Goal: Task Accomplishment & Management: Manage account settings

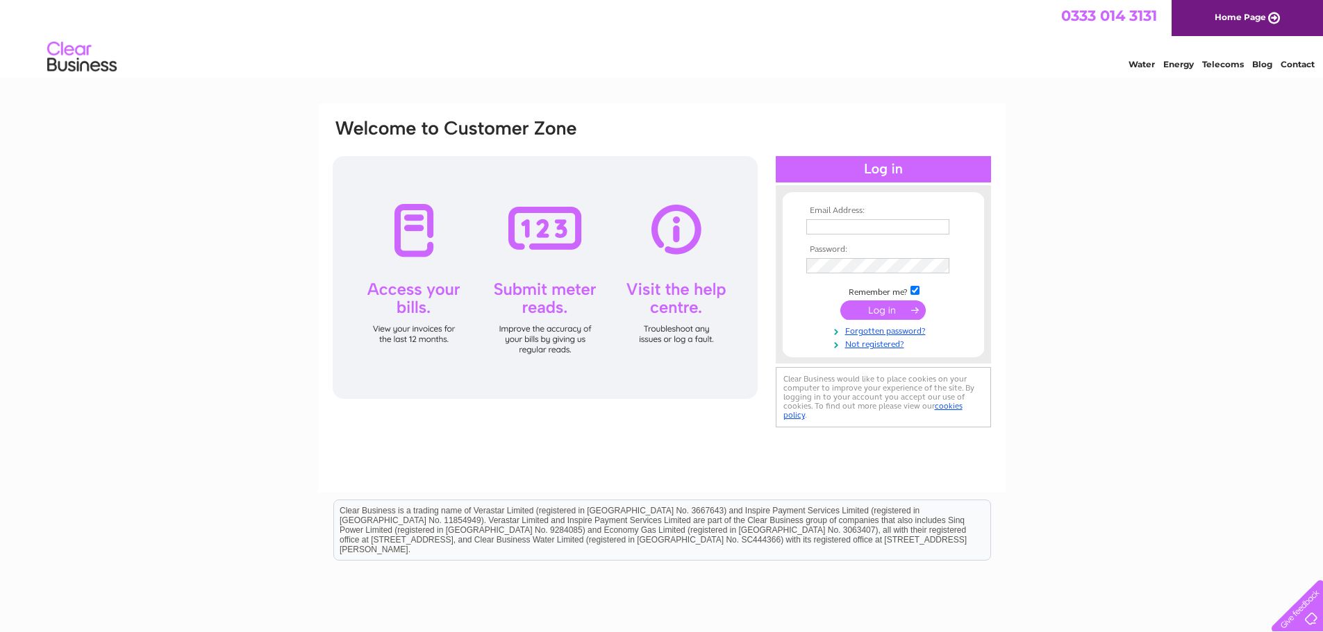
click at [848, 233] on input "text" at bounding box center [877, 226] width 143 height 15
type input "[PERSON_NAME][EMAIL_ADDRESS][PERSON_NAME][DOMAIN_NAME]"
click at [839, 230] on input "text" at bounding box center [878, 227] width 144 height 17
type input "[PERSON_NAME][EMAIL_ADDRESS][PERSON_NAME][DOMAIN_NAME]"
click at [1072, 338] on div "Email Address: sarah.cuciniello@clearbusiness.co.uk Password:" at bounding box center [661, 417] width 1323 height 626
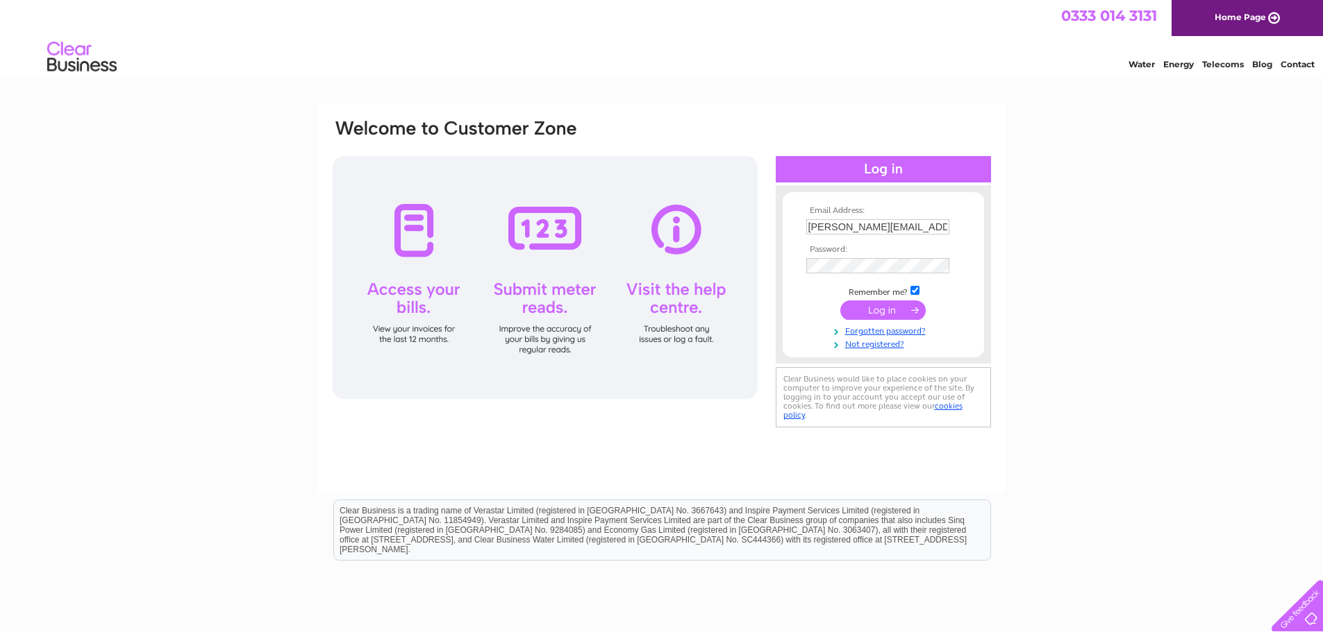
click at [895, 315] on input "submit" at bounding box center [882, 310] width 85 height 19
click at [879, 309] on input "submit" at bounding box center [882, 310] width 85 height 19
